Goal: Information Seeking & Learning: Learn about a topic

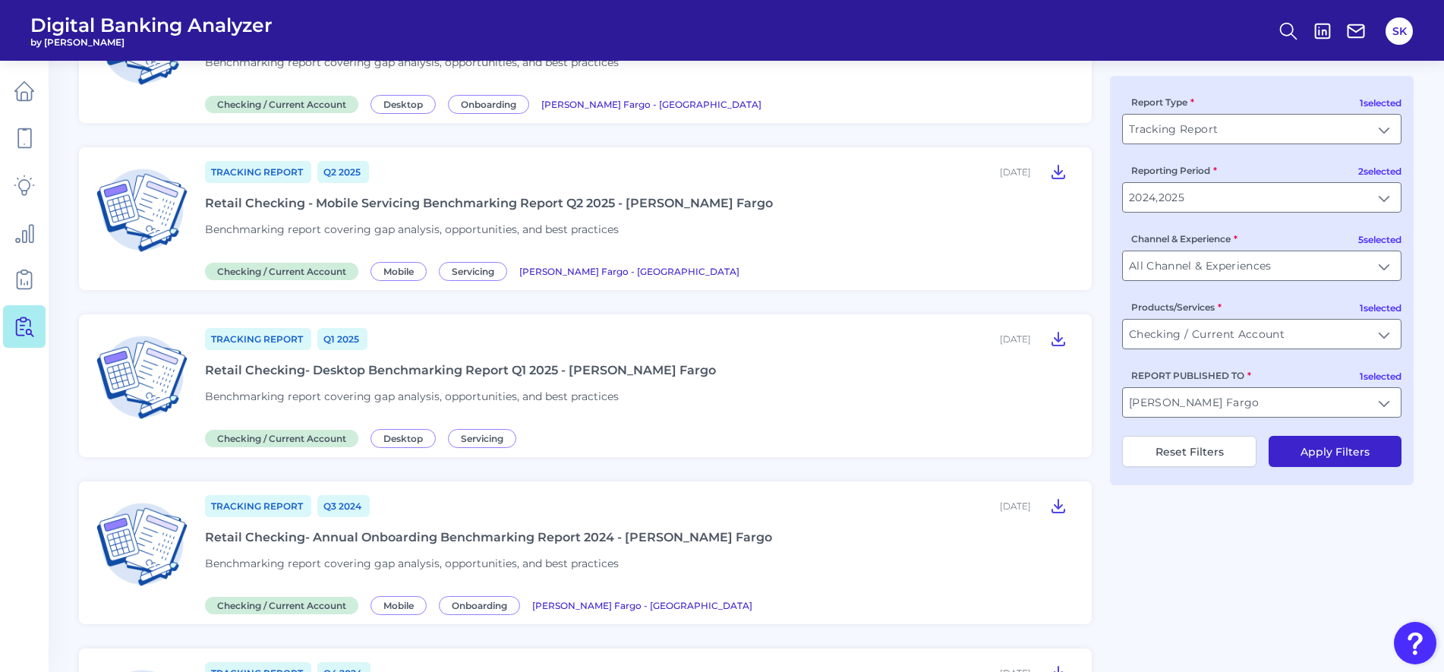
scroll to position [172, 0]
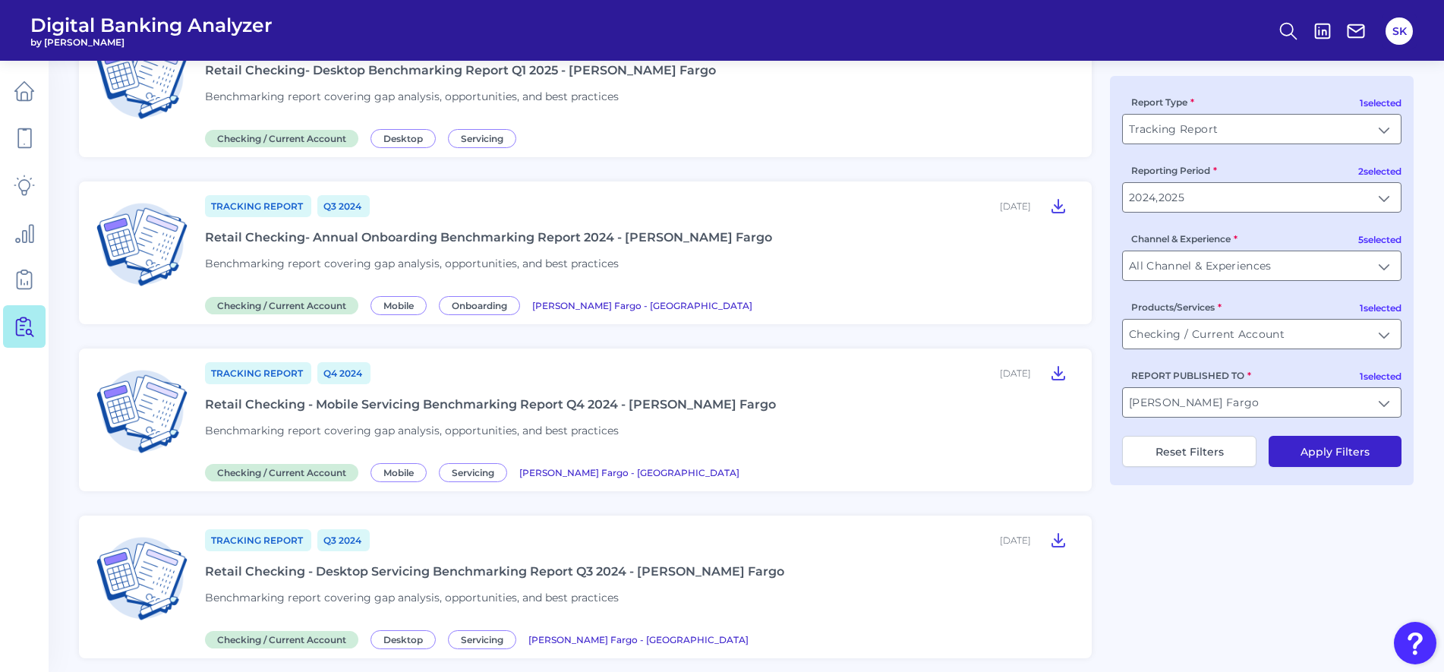
scroll to position [642, 0]
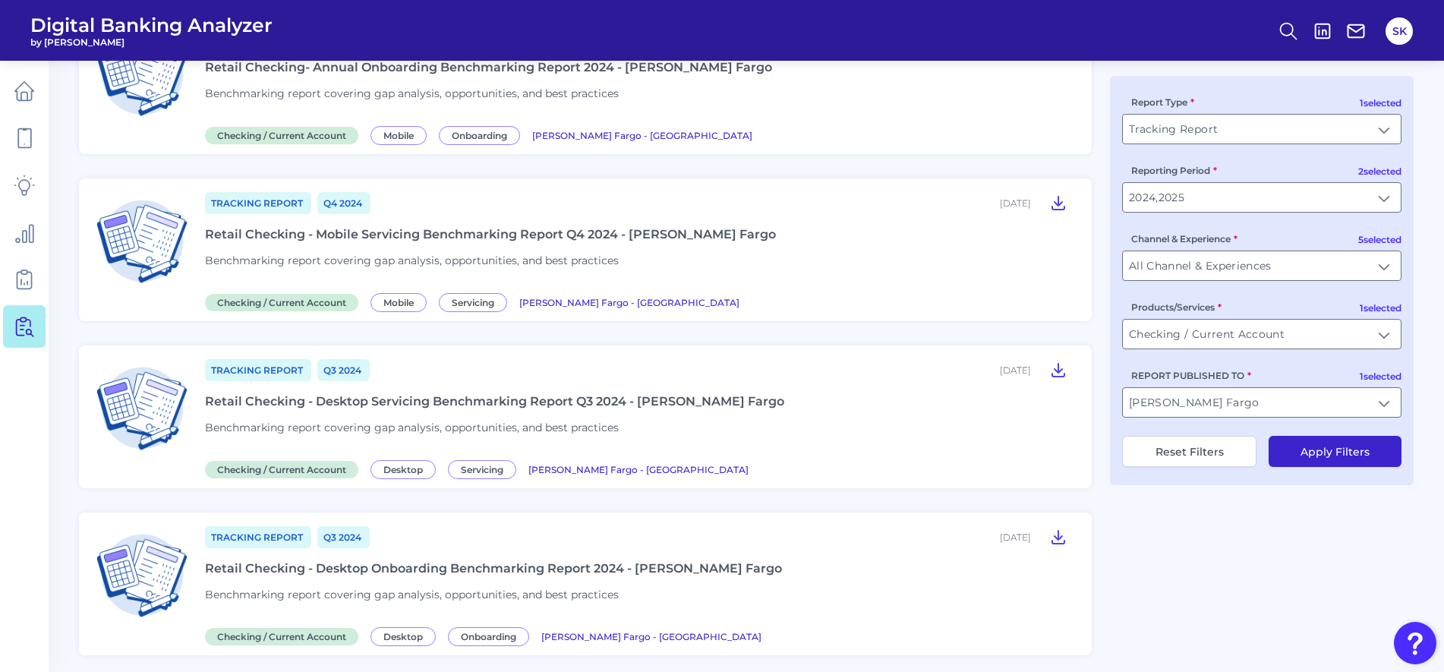
click at [872, 587] on div "Tracking Report Q3 [DATE], 2024 Retail Checking - Desktop Onboarding Benchmarki…" at bounding box center [639, 584] width 869 height 118
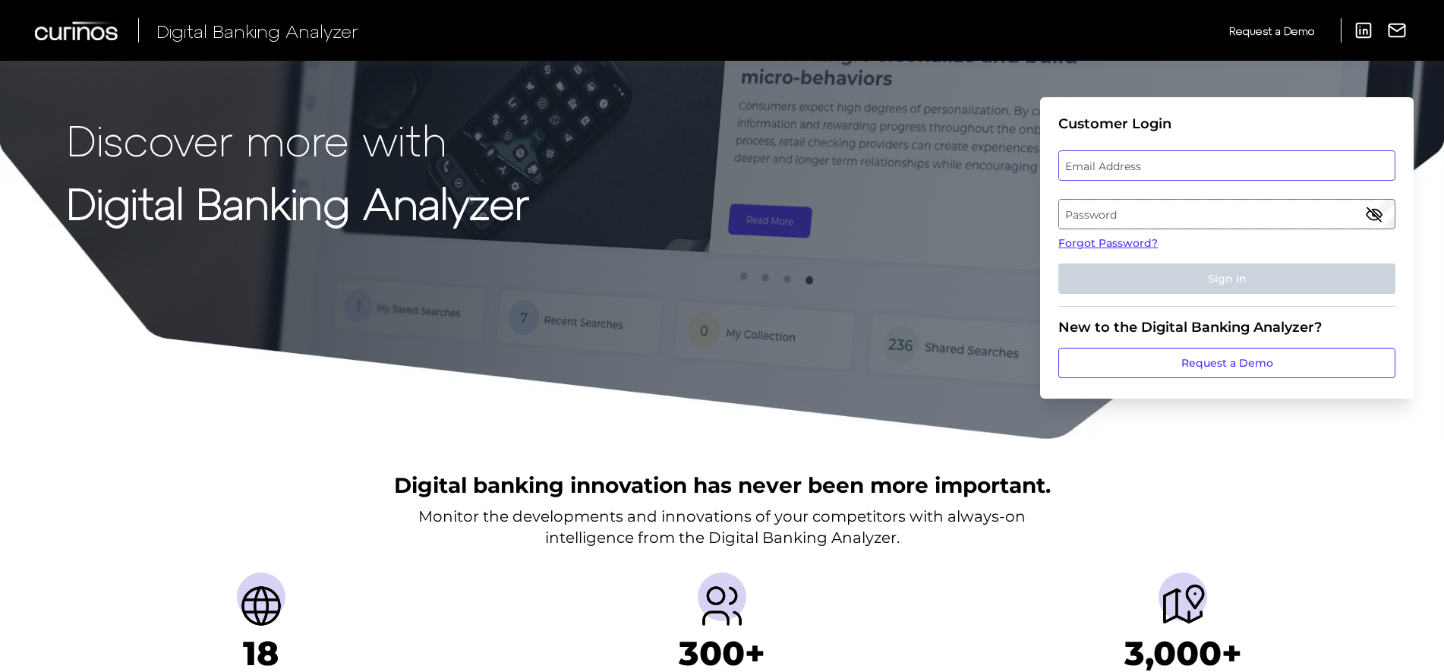
type input "[EMAIL_ADDRESS][PERSON_NAME][DOMAIN_NAME]"
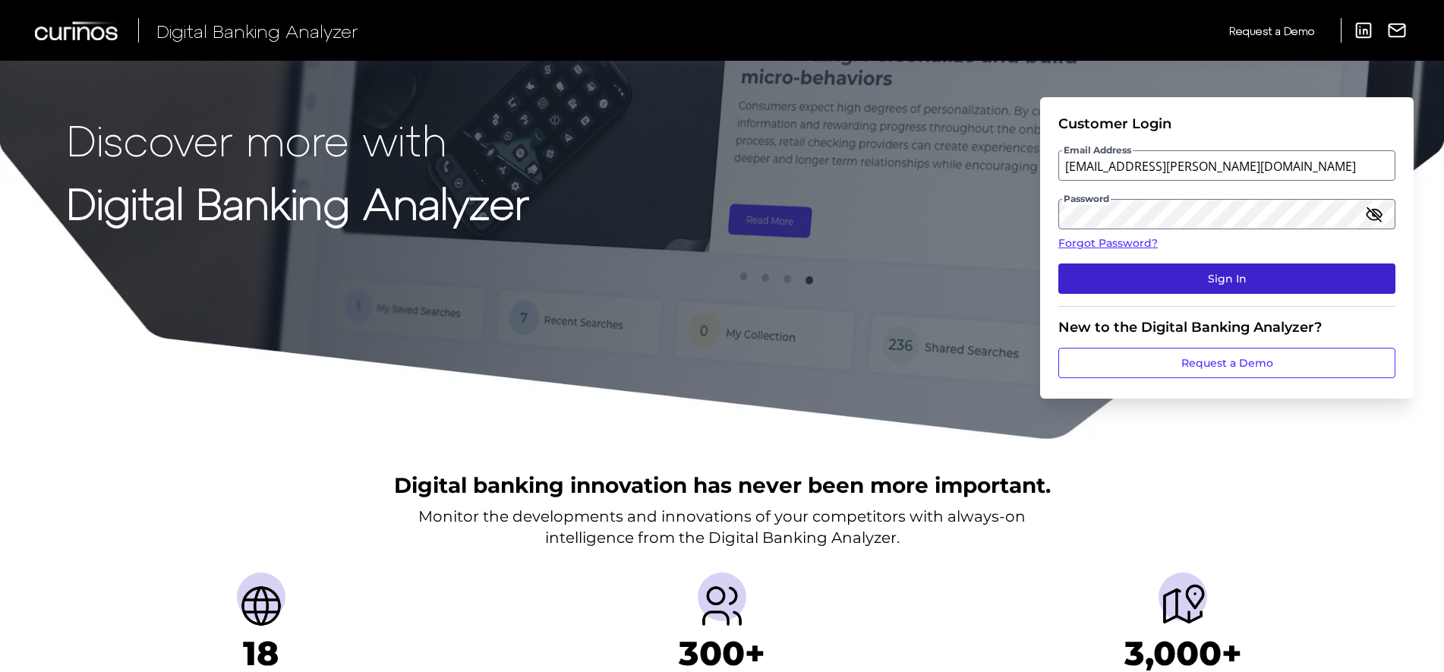
click at [1119, 278] on button "Sign In" at bounding box center [1226, 278] width 337 height 30
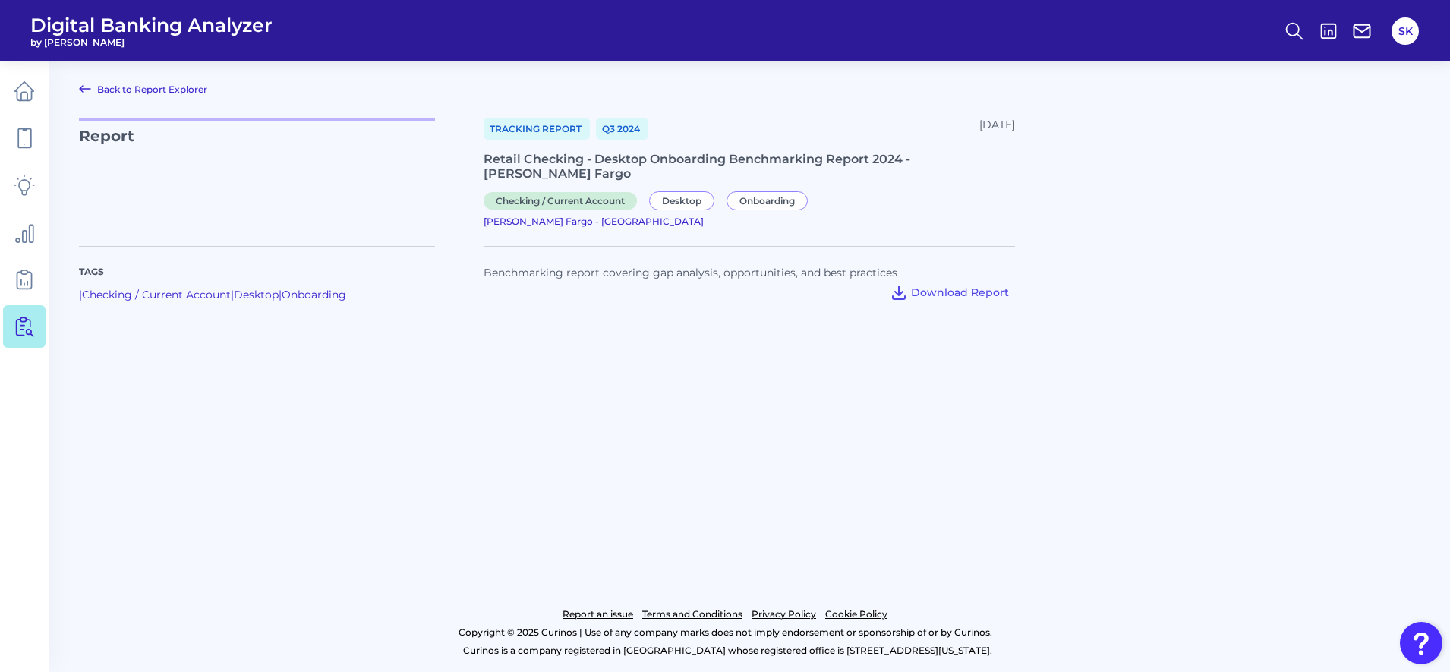
click at [85, 88] on icon at bounding box center [85, 89] width 18 height 18
